Goal: Check status: Check status

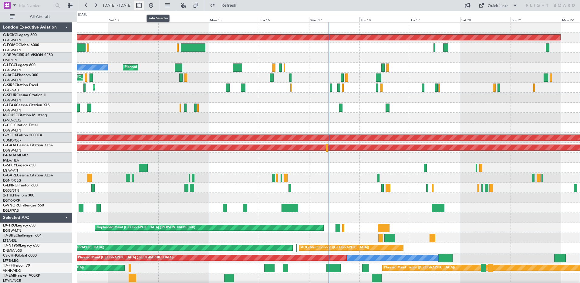
click at [144, 6] on button at bounding box center [139, 6] width 10 height 10
select select "9"
select select "2025"
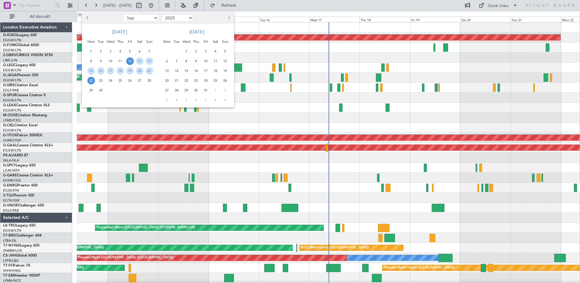
click at [88, 18] on span "Previous month" at bounding box center [88, 18] width 4 height 4
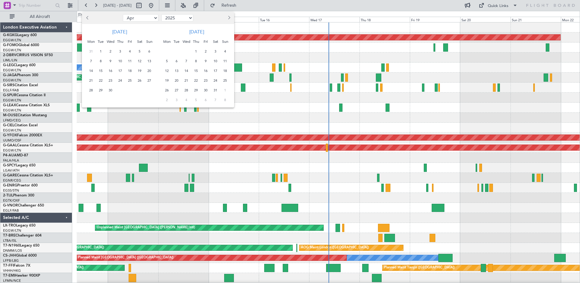
click at [88, 18] on span "Previous month" at bounding box center [88, 18] width 4 height 4
select select "12"
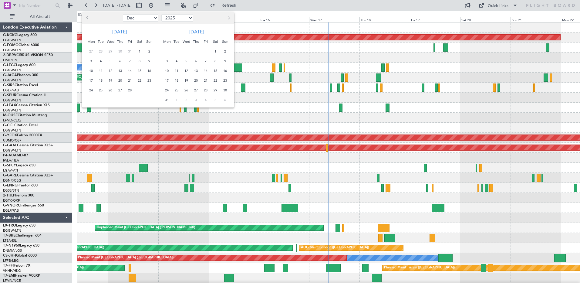
select select "2024"
click at [88, 18] on span "Previous month" at bounding box center [88, 18] width 4 height 4
select select "11"
click at [191, 18] on select "2014 2015 2016 2017 2018 2019 2020 2021 2022 2023 2024 2025 2026 2027 2028 2029…" at bounding box center [177, 17] width 32 height 7
select select "2022"
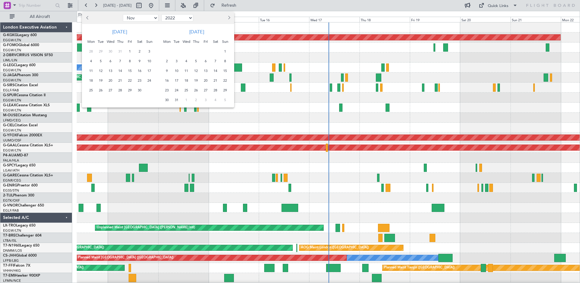
click at [161, 14] on select "2014 2015 2016 2017 2018 2019 2020 2021 2022 2023 2024 2025 2026 2027 2028 2029…" at bounding box center [177, 17] width 32 height 7
click at [88, 17] on span "Previous month" at bounding box center [88, 18] width 4 height 4
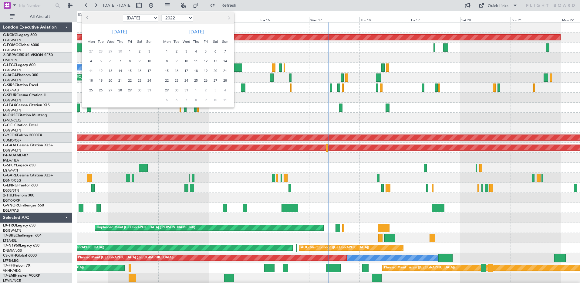
click at [88, 17] on span "Previous month" at bounding box center [88, 18] width 4 height 4
select select "6"
click at [147, 72] on span "19" at bounding box center [150, 71] width 8 height 8
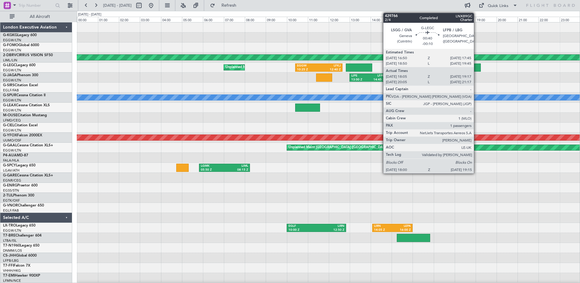
click at [477, 66] on div at bounding box center [467, 67] width 26 height 8
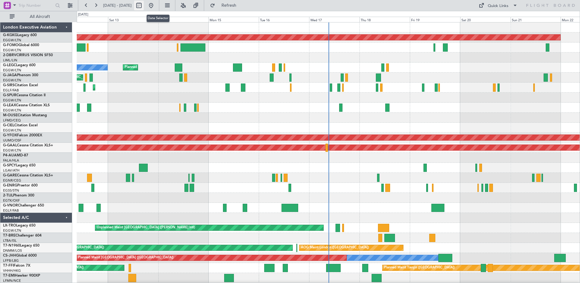
click at [144, 5] on button at bounding box center [139, 6] width 10 height 10
select select "9"
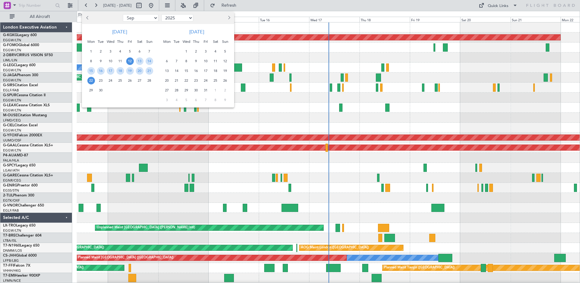
click at [190, 17] on select "2015 2016 2017 2018 2019 2020 2021 2022 2023 2024 2025 2026 2027 2028 2029 2030…" at bounding box center [177, 17] width 32 height 7
select select "2022"
click at [161, 14] on select "2015 2016 2017 2018 2019 2020 2021 2022 2023 2024 2025 2026 2027 2028 2029 2030…" at bounding box center [177, 17] width 32 height 7
click at [87, 17] on span "Previous month" at bounding box center [88, 18] width 4 height 4
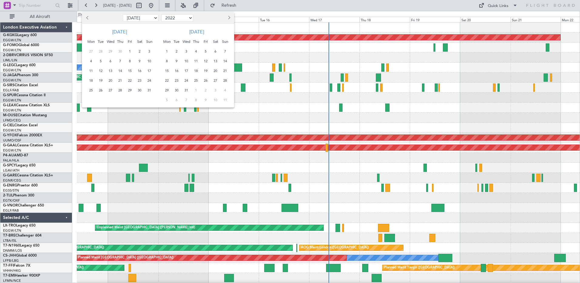
click at [87, 17] on span "Previous month" at bounding box center [88, 18] width 4 height 4
select select "6"
click at [151, 71] on span "19" at bounding box center [150, 71] width 8 height 8
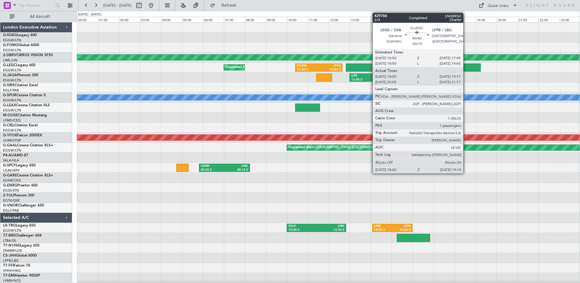
click at [466, 65] on div at bounding box center [467, 67] width 26 height 8
